Goal: Navigation & Orientation: Find specific page/section

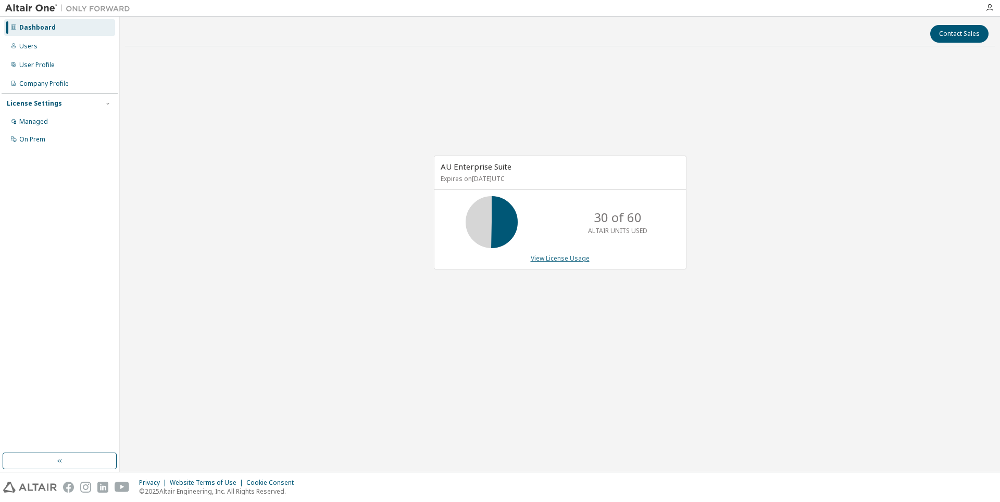
click at [545, 262] on link "View License Usage" at bounding box center [560, 258] width 59 height 9
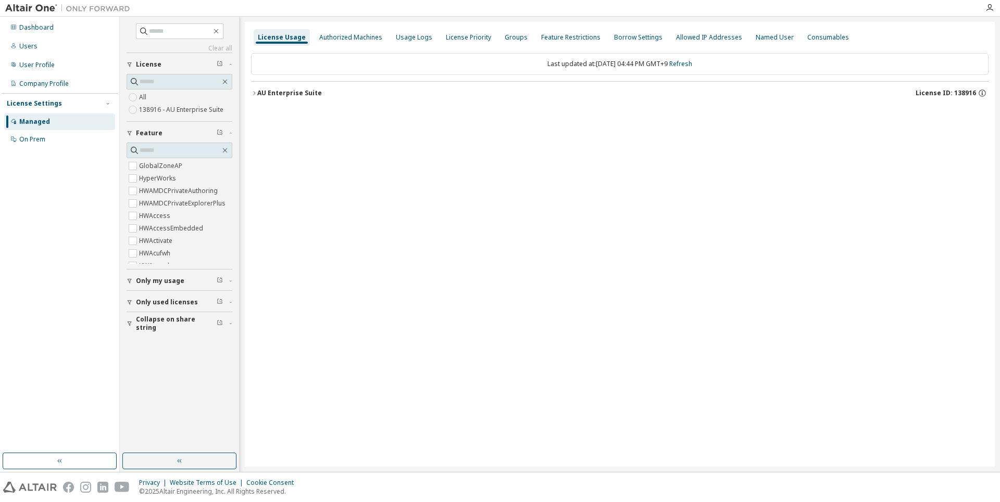
click at [279, 95] on div "AU Enterprise Suite" at bounding box center [289, 93] width 65 height 8
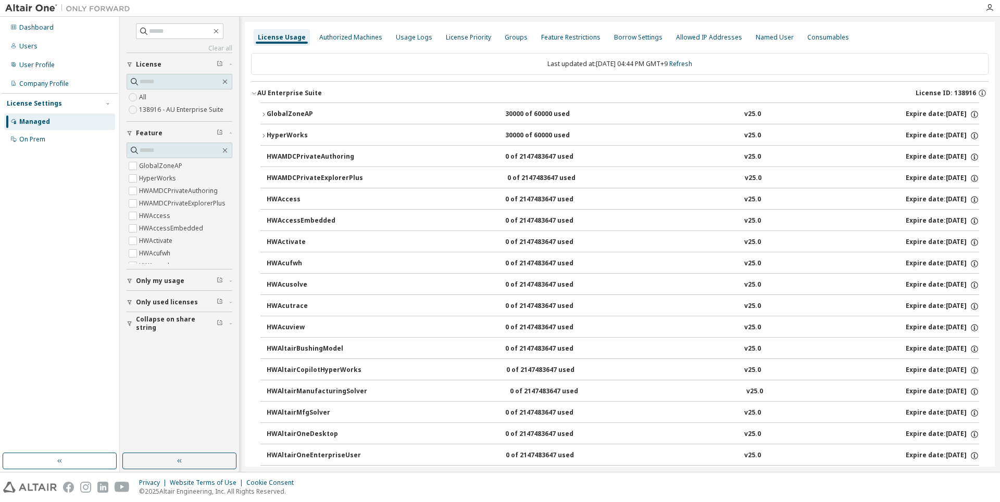
click at [266, 130] on button "HyperWorks 30000 of 60000 used v25.0 Expire date: [DATE]" at bounding box center [619, 135] width 718 height 23
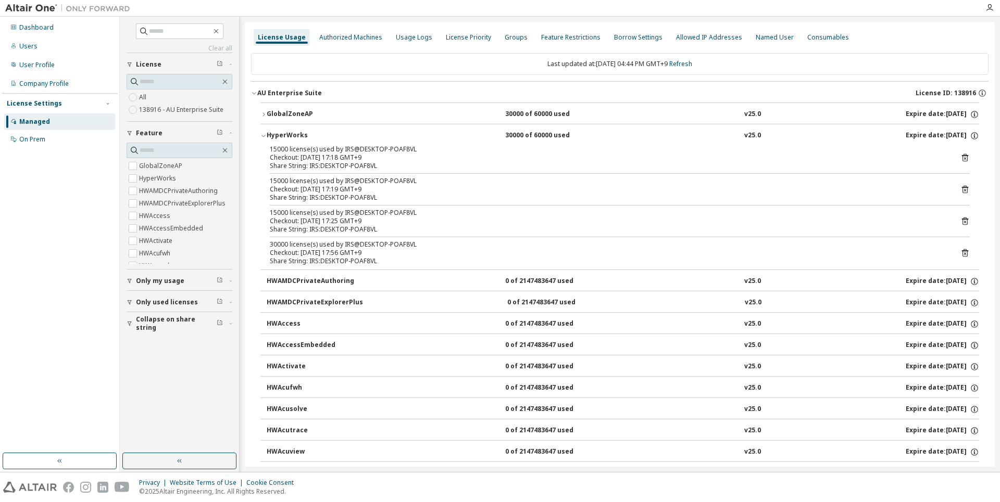
click at [262, 117] on icon "button" at bounding box center [263, 114] width 6 height 6
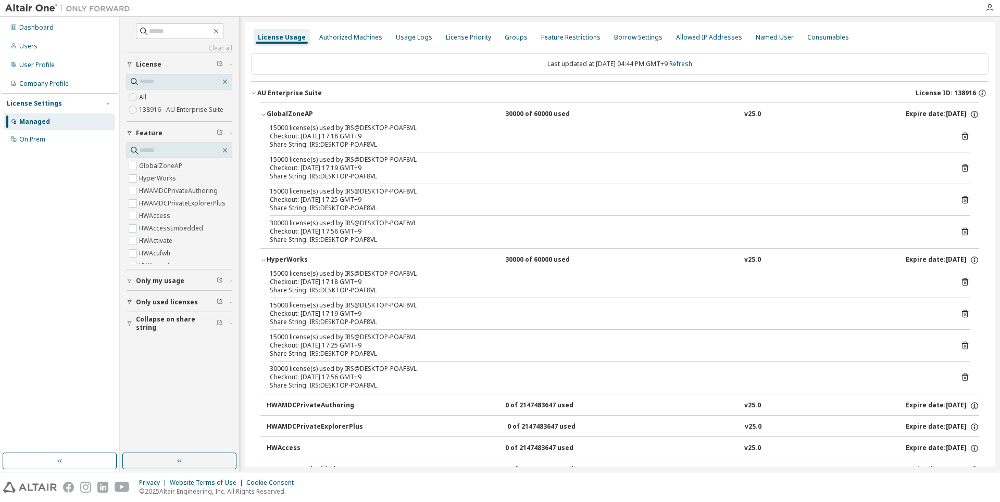
click at [262, 117] on icon "button" at bounding box center [263, 114] width 6 height 6
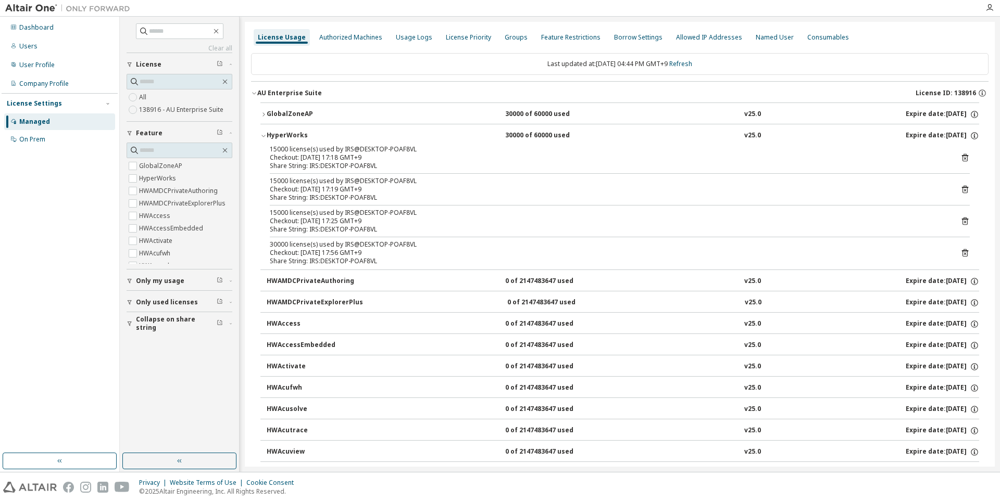
click at [265, 128] on button "HyperWorks 30000 of 60000 used v25.0 Expire date: [DATE]" at bounding box center [619, 135] width 718 height 23
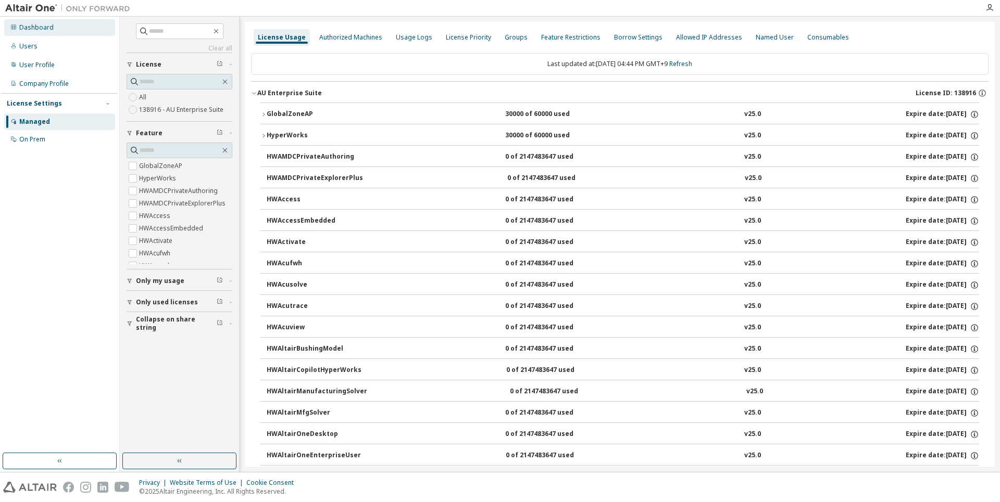
click at [47, 30] on div "Dashboard" at bounding box center [36, 27] width 34 height 8
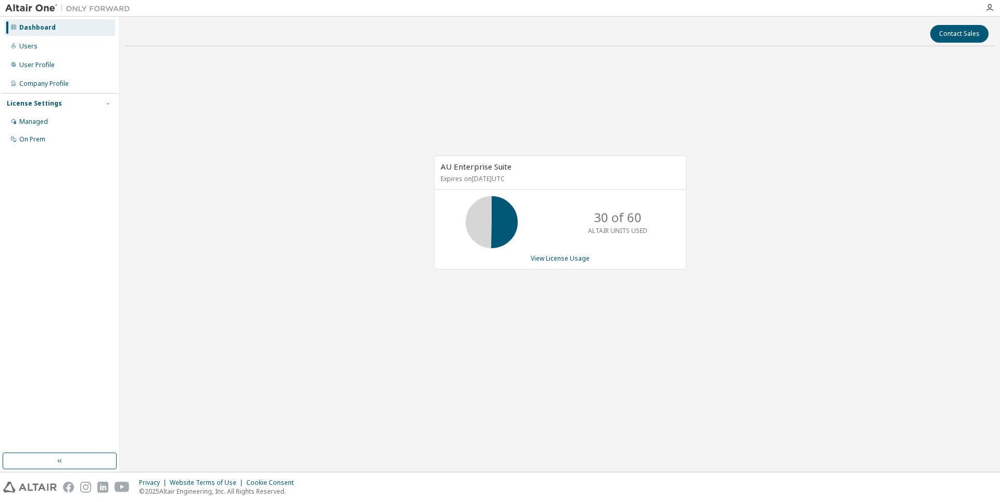
click at [362, 225] on div "AU Enterprise Suite Expires on [DATE] UTC 30 of 60 ALTAIR UNITS USED View Licen…" at bounding box center [559, 218] width 869 height 326
click at [35, 36] on div "Dashboard Users User Profile Company Profile License Settings Managed On Prem" at bounding box center [60, 83] width 116 height 131
click at [33, 31] on div "Dashboard" at bounding box center [37, 27] width 36 height 8
click at [33, 45] on div "Users" at bounding box center [28, 46] width 18 height 8
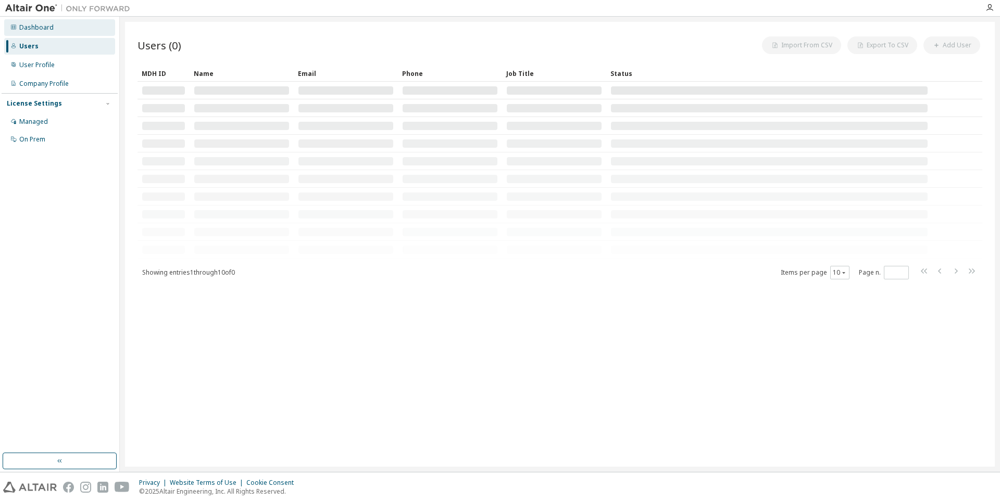
click at [32, 28] on div "Dashboard" at bounding box center [36, 27] width 34 height 8
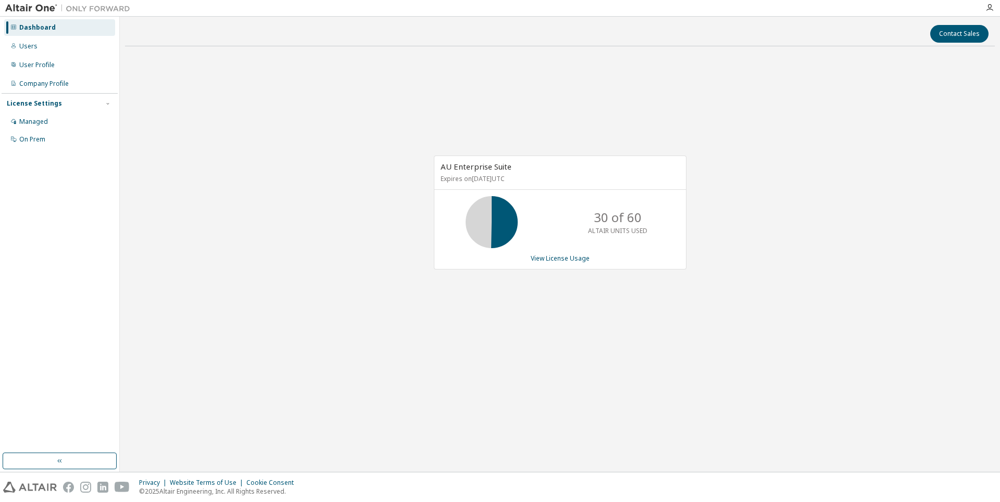
click at [516, 206] on icon at bounding box center [491, 222] width 62 height 52
click at [59, 28] on div "Dashboard" at bounding box center [59, 27] width 111 height 17
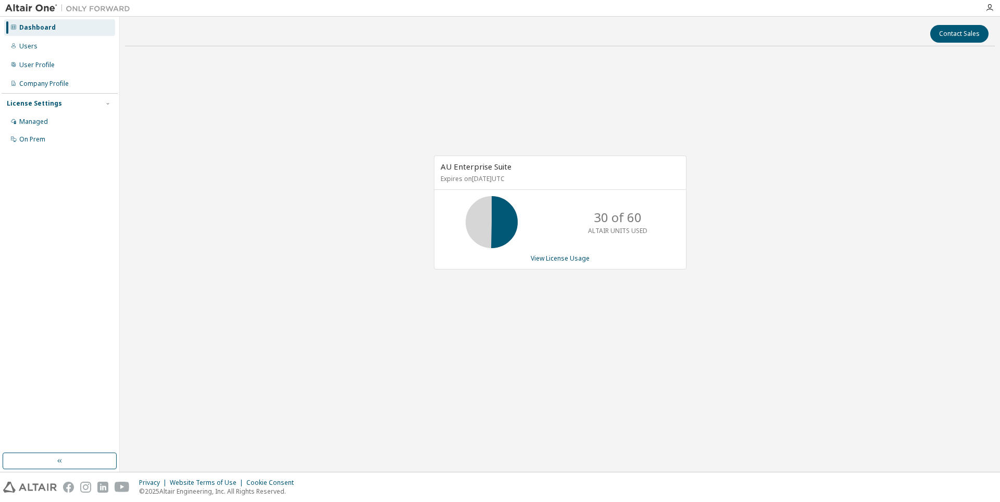
click at [36, 36] on div "Dashboard Users User Profile Company Profile License Settings Managed On Prem" at bounding box center [60, 83] width 116 height 131
click at [36, 33] on div "Dashboard" at bounding box center [59, 27] width 111 height 17
click at [21, 30] on div "Dashboard" at bounding box center [37, 27] width 36 height 8
click at [39, 42] on div "Users" at bounding box center [59, 46] width 111 height 17
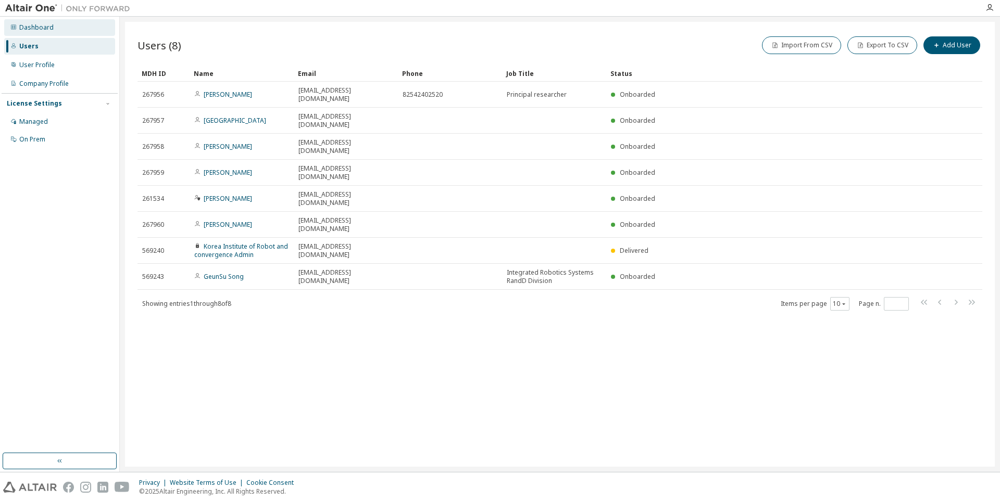
click at [33, 32] on div "Dashboard" at bounding box center [59, 27] width 111 height 17
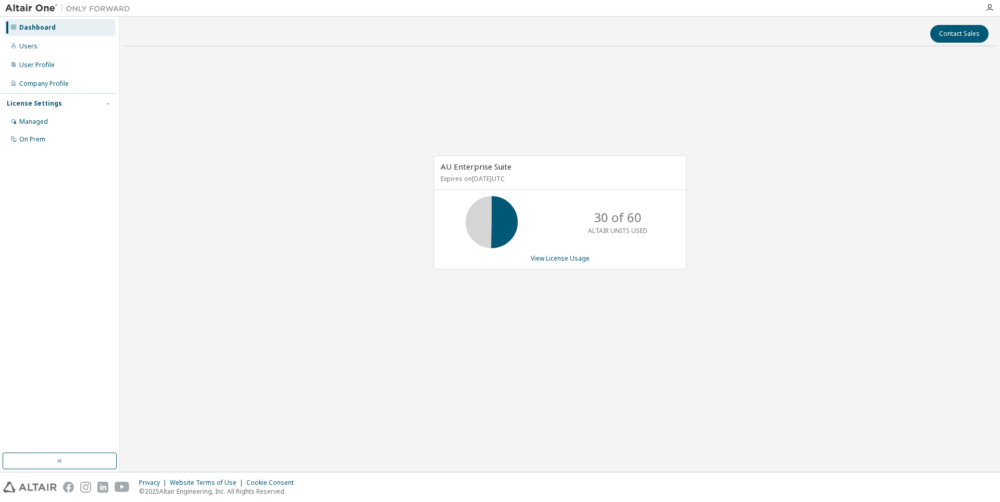
click at [345, 218] on div "AU Enterprise Suite Expires on [DATE] UTC 30 of 60 ALTAIR UNITS USED View Licen…" at bounding box center [559, 218] width 869 height 326
click at [28, 459] on button "button" at bounding box center [60, 461] width 114 height 17
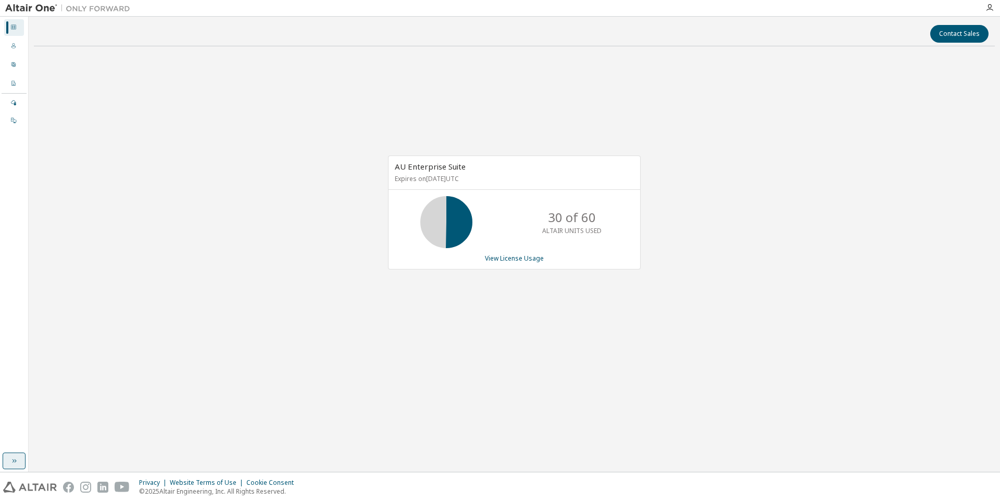
drag, startPoint x: 23, startPoint y: 462, endPoint x: 17, endPoint y: 462, distance: 6.2
click at [22, 462] on button "button" at bounding box center [14, 461] width 23 height 17
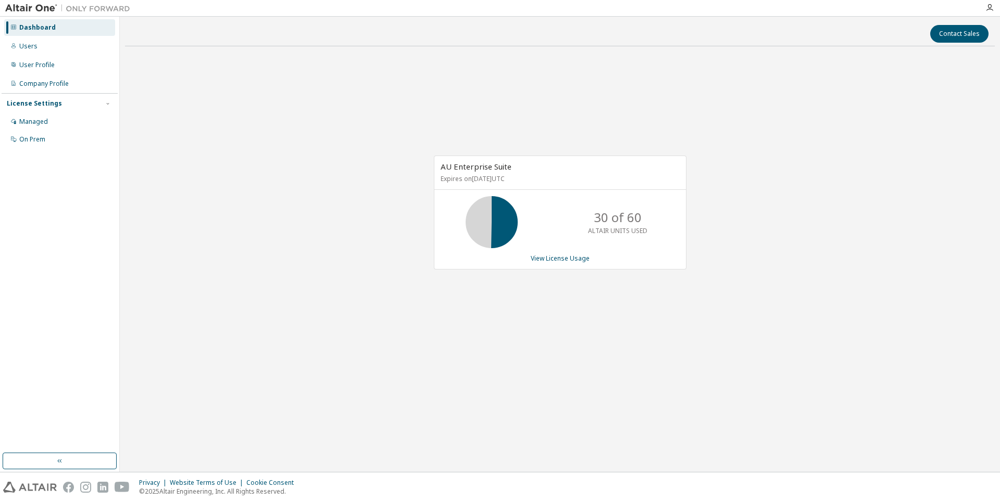
click at [34, 30] on div "Dashboard" at bounding box center [37, 27] width 36 height 8
click at [34, 46] on div "Users" at bounding box center [28, 46] width 18 height 8
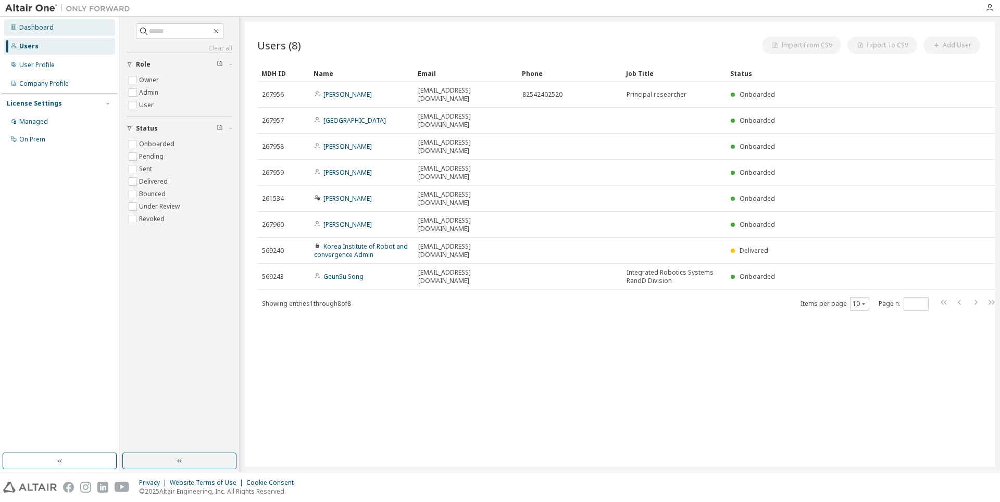
click at [31, 31] on div "Dashboard" at bounding box center [36, 27] width 34 height 8
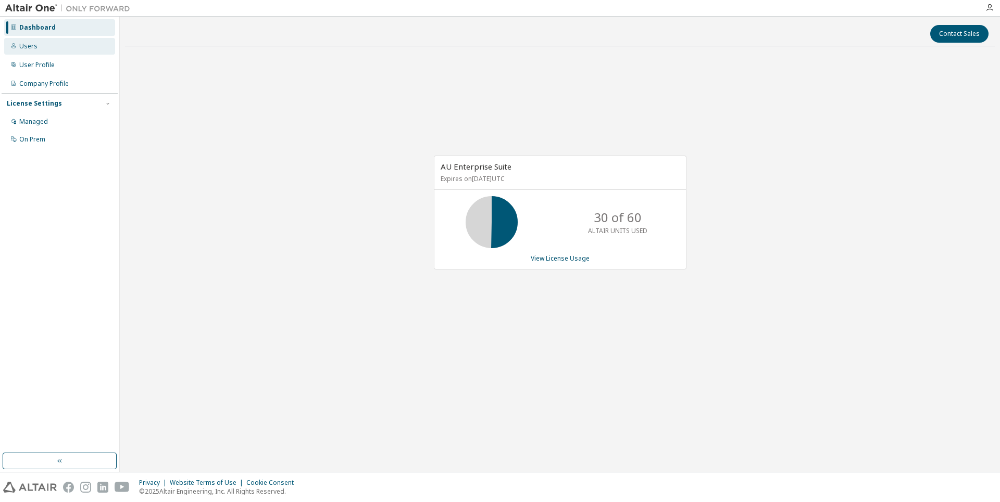
click at [42, 41] on div "Users" at bounding box center [59, 46] width 111 height 17
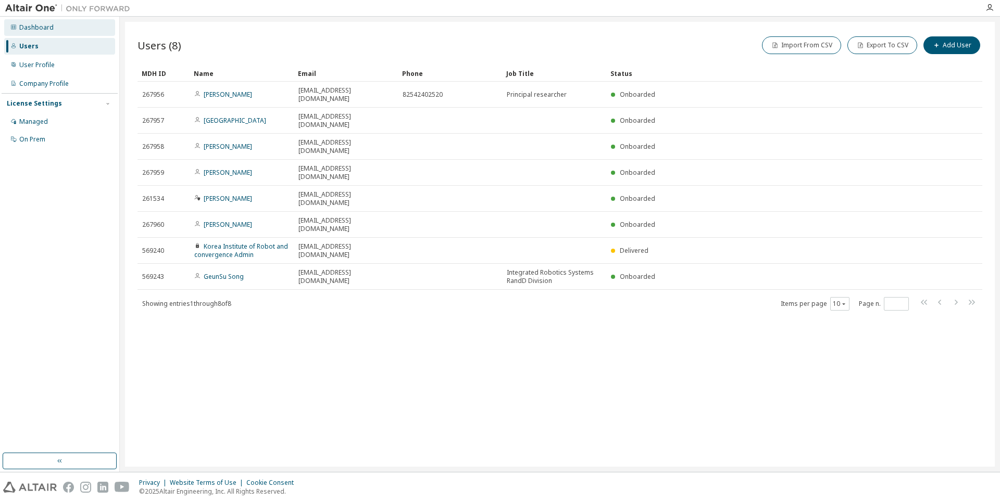
click at [40, 32] on div "Dashboard" at bounding box center [59, 27] width 111 height 17
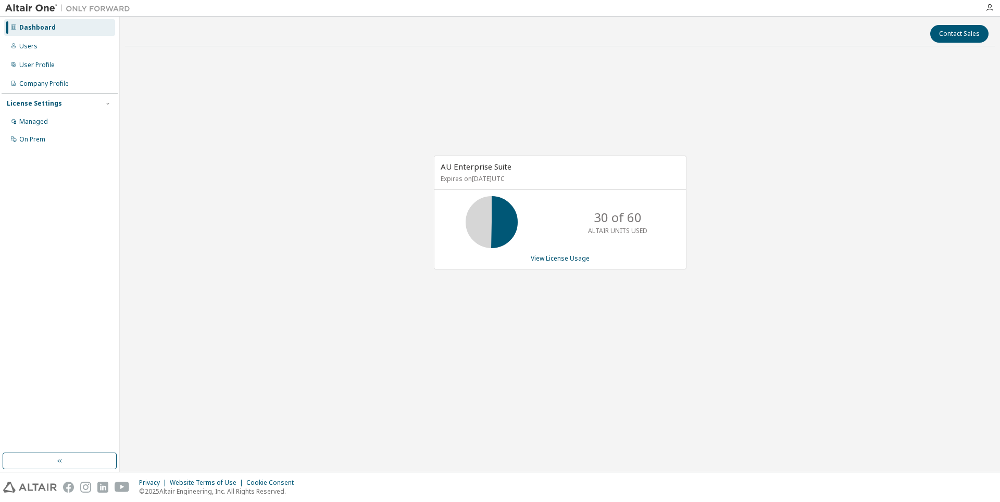
click at [236, 242] on div "AU Enterprise Suite Expires on [DATE] UTC 30 of 60 ALTAIR UNITS USED View Licen…" at bounding box center [559, 218] width 869 height 326
click at [31, 31] on div "Dashboard" at bounding box center [37, 27] width 36 height 8
click at [34, 47] on div "Users" at bounding box center [28, 46] width 18 height 8
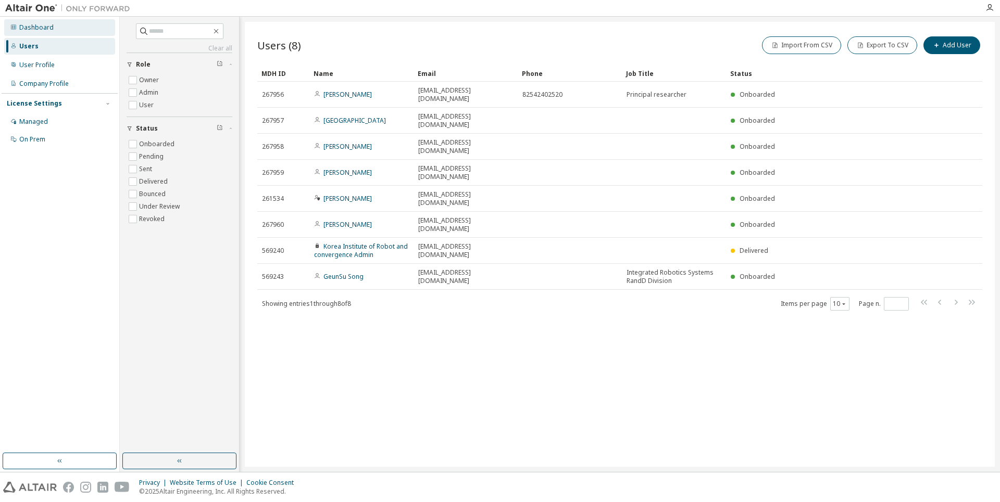
click at [30, 32] on div "Dashboard" at bounding box center [59, 27] width 111 height 17
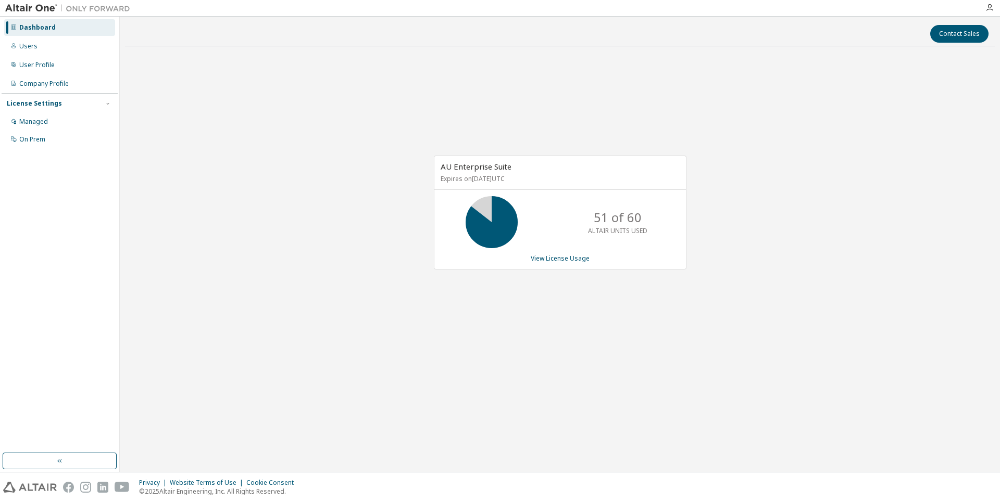
click at [35, 28] on div "Dashboard" at bounding box center [37, 27] width 36 height 8
click at [43, 48] on div "Users" at bounding box center [59, 46] width 111 height 17
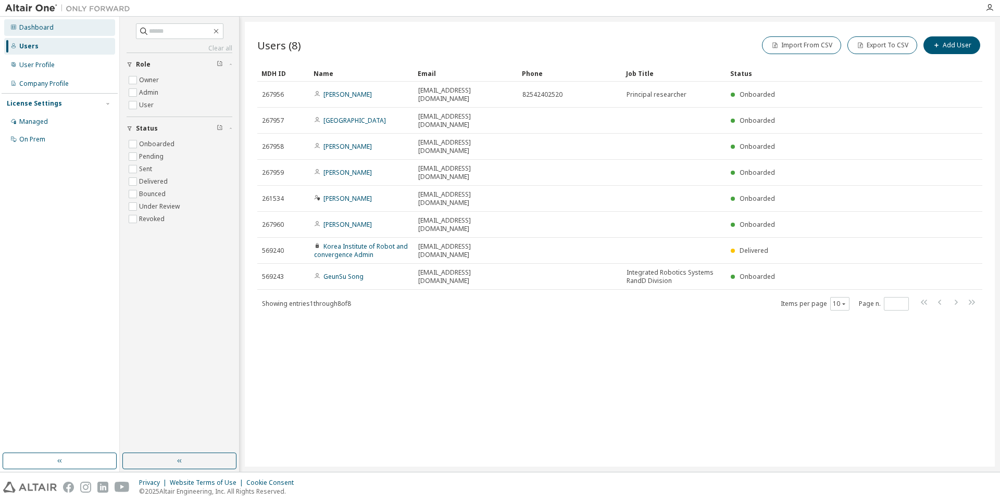
click at [26, 26] on div "Dashboard" at bounding box center [36, 27] width 34 height 8
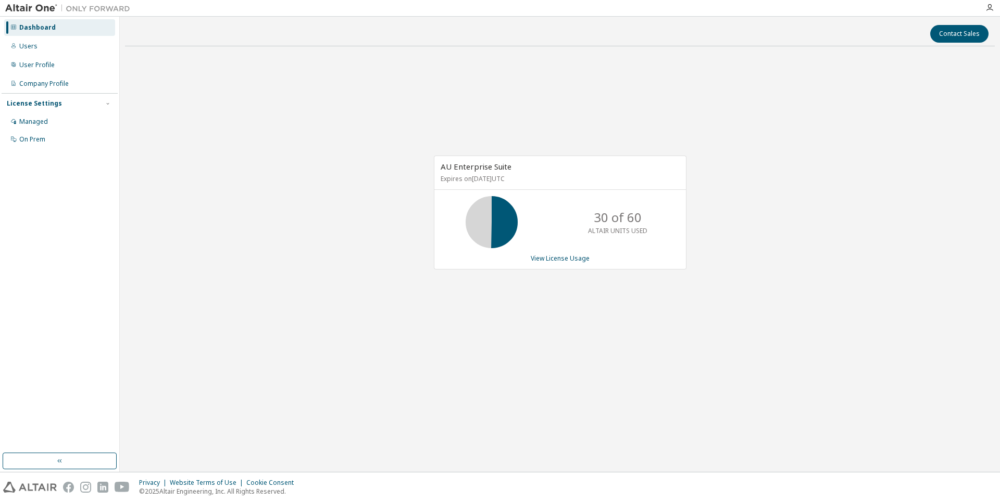
click at [44, 30] on div "Dashboard" at bounding box center [37, 27] width 36 height 8
click at [43, 33] on div "Dashboard" at bounding box center [59, 27] width 111 height 17
click at [39, 48] on div "Users" at bounding box center [59, 46] width 111 height 17
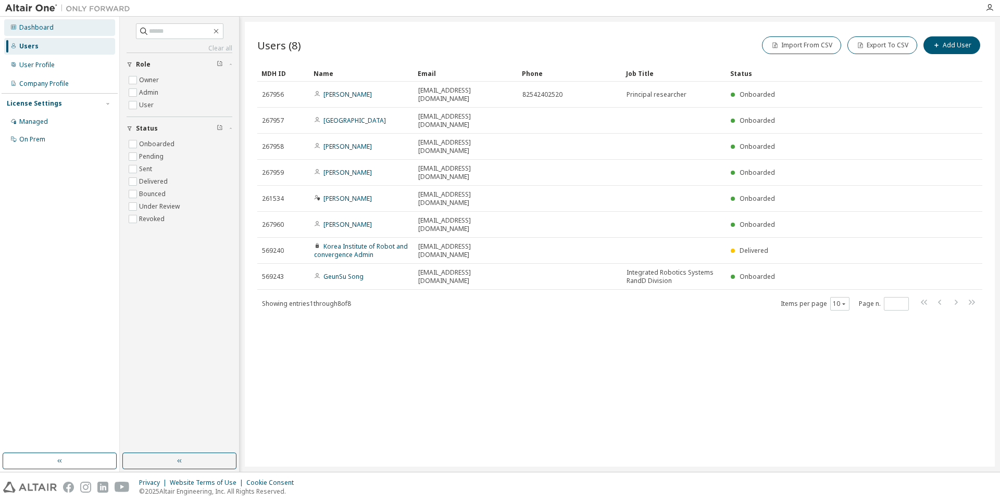
click at [35, 27] on div "Dashboard" at bounding box center [36, 27] width 34 height 8
